Goal: Find specific page/section: Find specific page/section

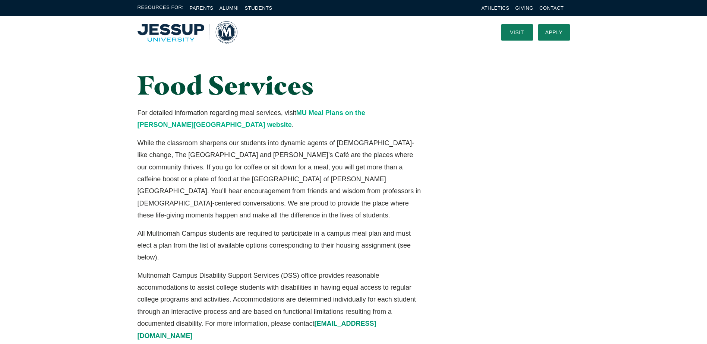
click at [332, 112] on link "MU Meal Plans on the [PERSON_NAME][GEOGRAPHIC_DATA] website" at bounding box center [252, 118] width 228 height 19
click at [320, 115] on link "MU Meal Plans on the Jessup University website" at bounding box center [252, 118] width 228 height 19
click at [230, 33] on img "Home" at bounding box center [188, 32] width 100 height 22
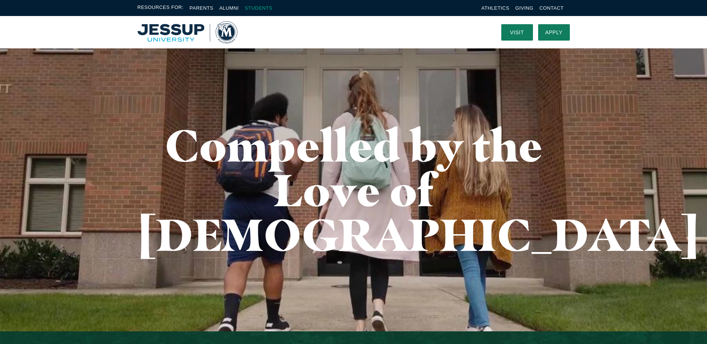
click at [255, 9] on link "Students" at bounding box center [259, 8] width 28 height 6
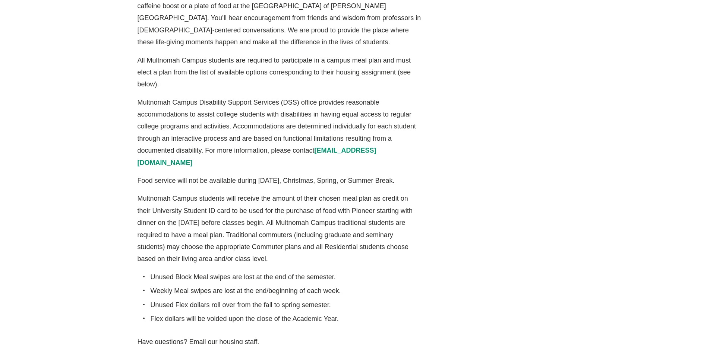
scroll to position [186, 0]
